Goal: Find specific page/section: Find specific page/section

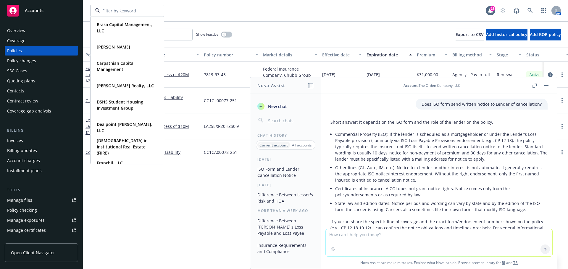
scroll to position [30, 0]
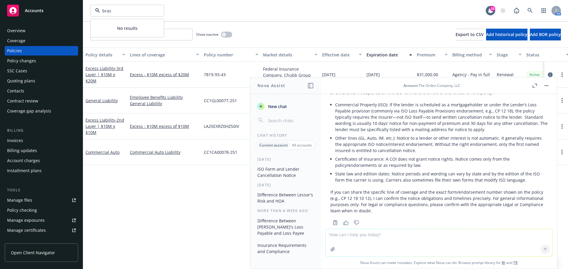
type input "brasa"
click at [121, 28] on strong "Brasa Capital Management, LLC" at bounding box center [125, 31] width 56 height 12
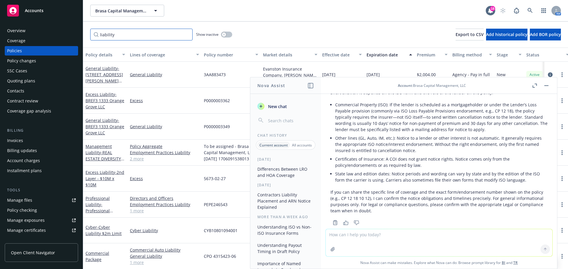
click at [117, 36] on input "liability" at bounding box center [141, 35] width 102 height 12
drag, startPoint x: 124, startPoint y: 35, endPoint x: 73, endPoint y: 33, distance: 50.9
click at [73, 33] on div "Accounts Overview Coverage Policies Policy changes SSC Cases Quoting plans Cont…" at bounding box center [284, 134] width 568 height 269
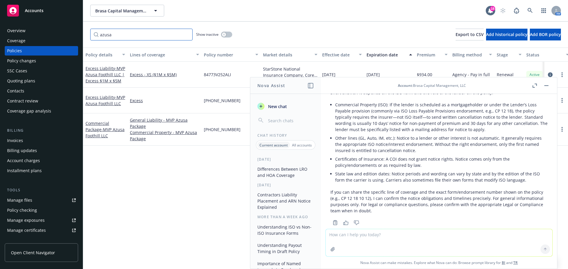
type input "azusa"
click at [547, 86] on rect "button" at bounding box center [546, 85] width 4 height 1
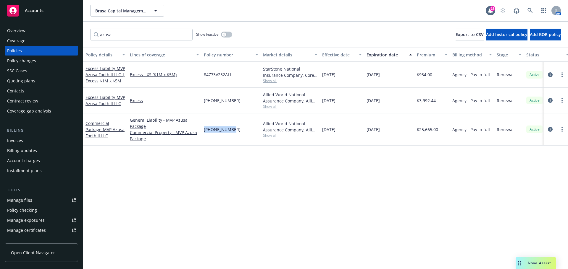
drag, startPoint x: 234, startPoint y: 129, endPoint x: 203, endPoint y: 131, distance: 30.8
click at [203, 131] on div "[PHONE_NUMBER]" at bounding box center [230, 130] width 59 height 32
copy span "[PHONE_NUMBER]"
drag, startPoint x: 234, startPoint y: 73, endPoint x: 204, endPoint y: 75, distance: 30.0
click at [204, 75] on div "84773V252ALI" at bounding box center [230, 75] width 59 height 26
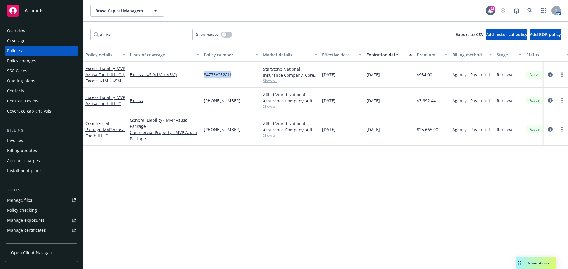
copy span "84773V252ALI"
drag, startPoint x: 233, startPoint y: 100, endPoint x: 201, endPoint y: 99, distance: 32.0
click at [201, 98] on div "Excess Liability - MVP Azusa Foothill LLC Excess [PHONE_NUMBER] Allied World Na…" at bounding box center [368, 101] width 571 height 26
copy div "[PHONE_NUMBER]"
click at [527, 7] on link at bounding box center [530, 11] width 12 height 12
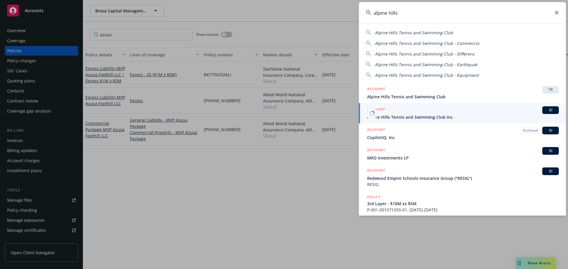
type input "alpine hills"
click at [438, 115] on span "Alpine Hills Tennis and Swimming Club Inc." at bounding box center [463, 117] width 192 height 6
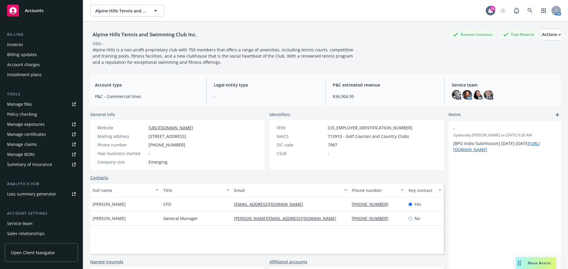
scroll to position [126, 0]
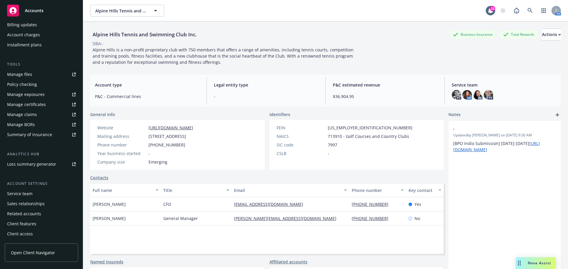
click at [27, 192] on div "Service team" at bounding box center [19, 193] width 25 height 9
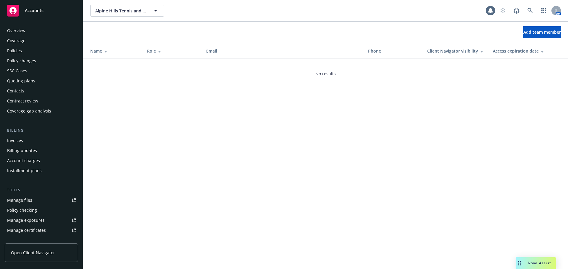
scroll to position [126, 0]
